Goal: Information Seeking & Learning: Learn about a topic

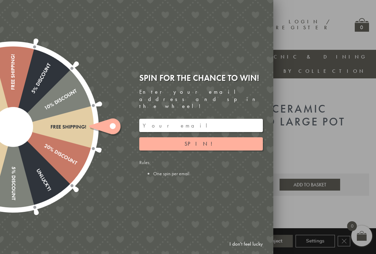
click at [216, 138] on button "Spin!" at bounding box center [201, 143] width 124 height 13
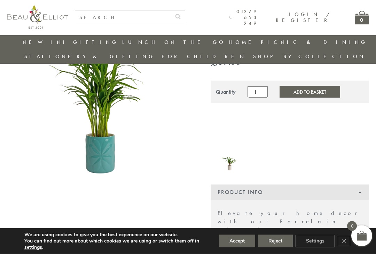
scroll to position [78, 0]
click at [282, 247] on button "Reject" at bounding box center [275, 241] width 35 height 13
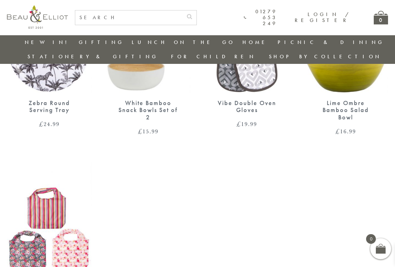
scroll to position [766, 0]
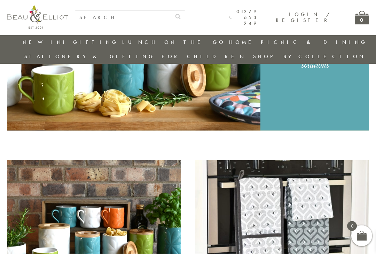
scroll to position [155, 0]
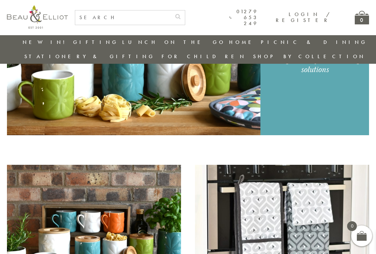
click at [311, 187] on img at bounding box center [282, 228] width 174 height 127
click at [315, 198] on img at bounding box center [282, 228] width 174 height 127
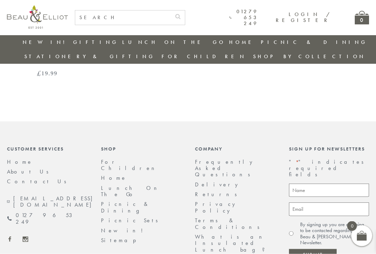
scroll to position [1094, 0]
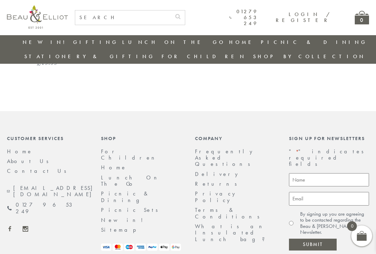
click at [114, 164] on link "Home" at bounding box center [114, 167] width 26 height 7
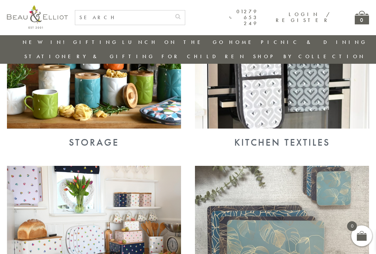
scroll to position [317, 0]
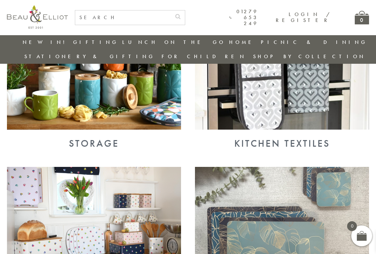
click at [148, 99] on img at bounding box center [94, 66] width 174 height 127
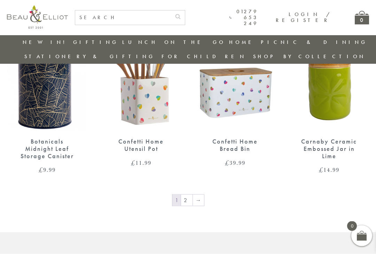
scroll to position [981, 0]
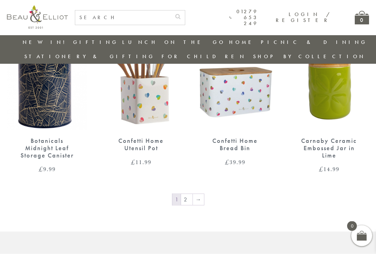
click at [201, 194] on link "→" at bounding box center [198, 199] width 11 height 11
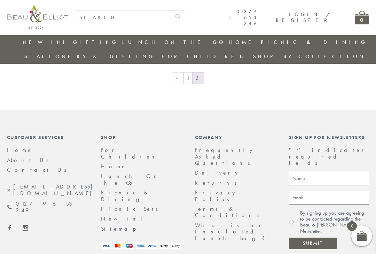
scroll to position [591, 0]
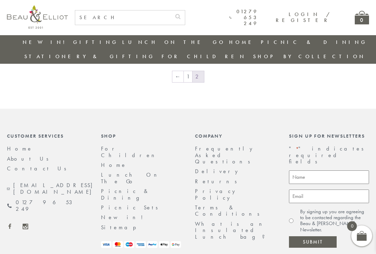
click at [110, 161] on link "Home" at bounding box center [114, 164] width 26 height 7
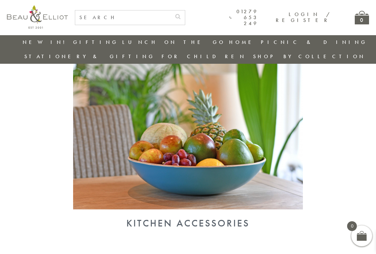
scroll to position [605, 0]
click at [222, 218] on div "Kitchen Accessories" at bounding box center [188, 223] width 362 height 11
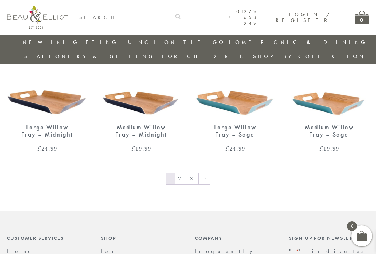
scroll to position [998, 0]
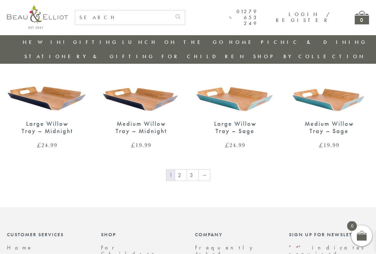
click at [186, 170] on link "2" at bounding box center [180, 175] width 11 height 11
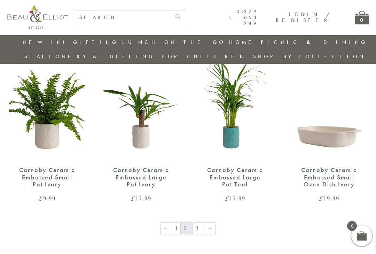
scroll to position [959, 0]
click at [198, 223] on link "3" at bounding box center [198, 228] width 11 height 11
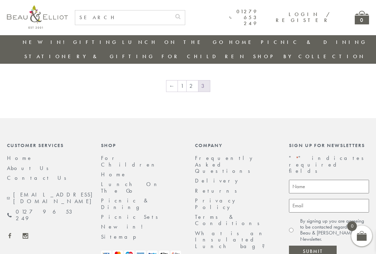
scroll to position [591, 0]
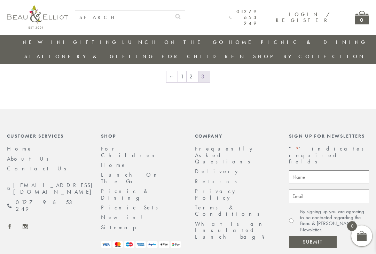
click at [23, 155] on link "About Us" at bounding box center [30, 158] width 46 height 7
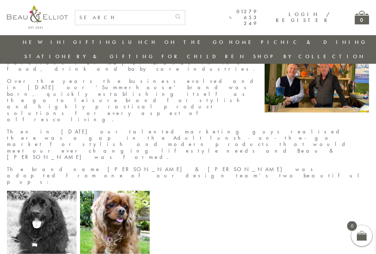
scroll to position [70, 0]
